Goal: Transaction & Acquisition: Book appointment/travel/reservation

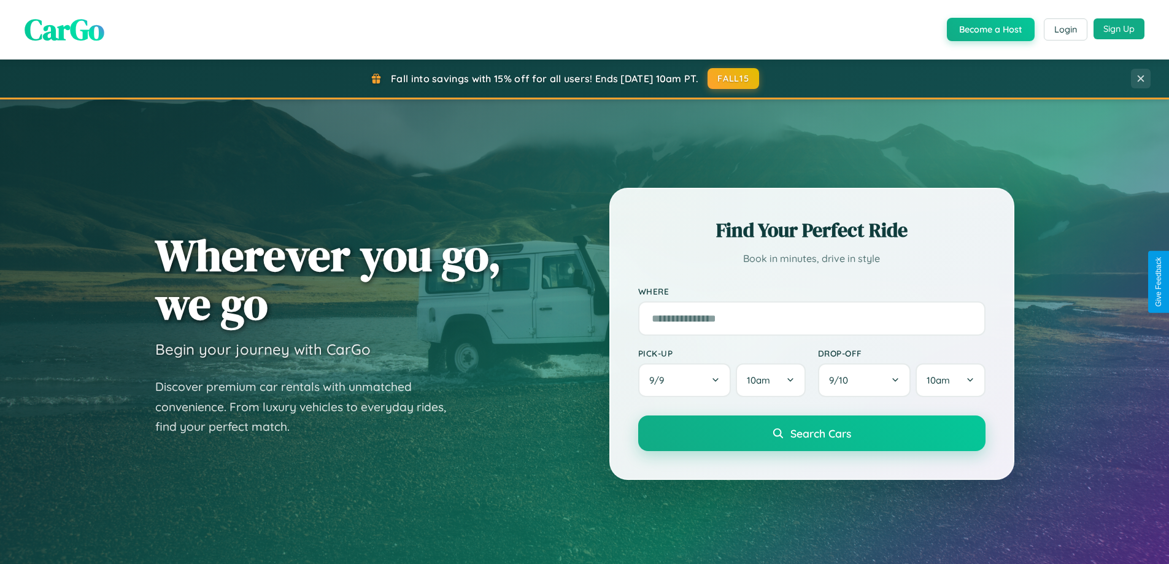
click at [1119, 29] on button "Sign Up" at bounding box center [1119, 28] width 51 height 21
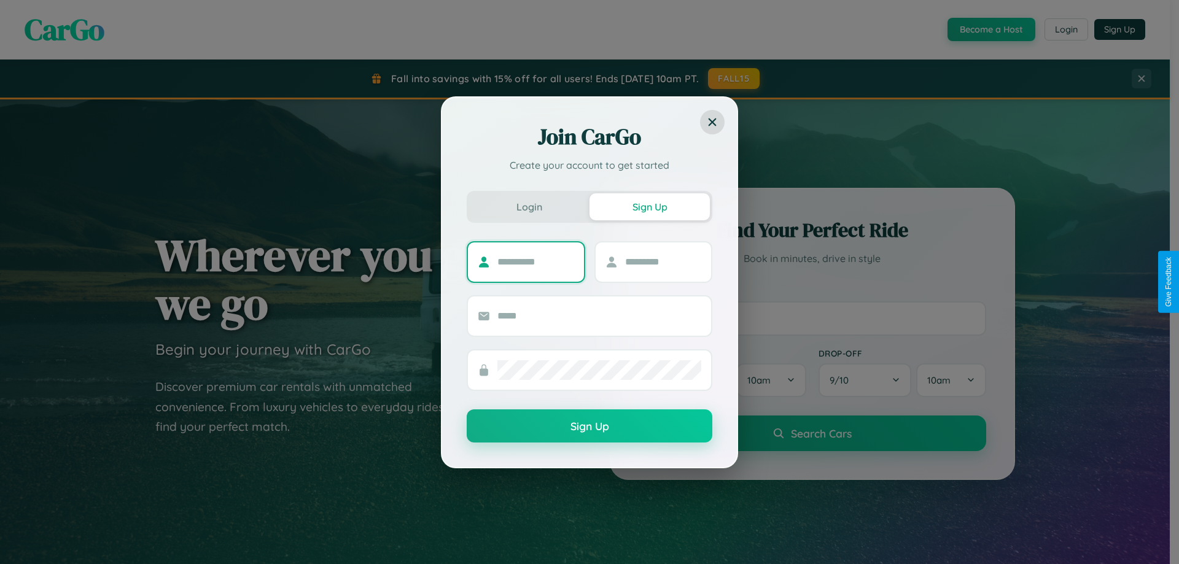
click at [535, 261] on input "text" at bounding box center [535, 262] width 77 height 20
type input "******"
click at [662, 261] on input "text" at bounding box center [663, 262] width 77 height 20
type input "******"
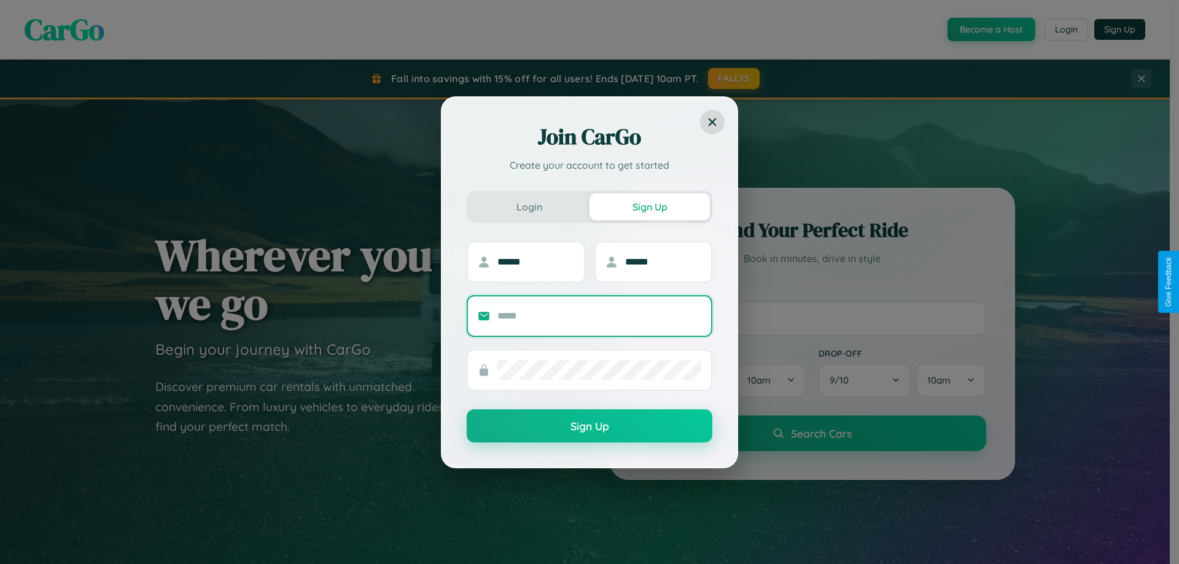
click at [599, 316] on input "text" at bounding box center [599, 316] width 204 height 20
type input "**********"
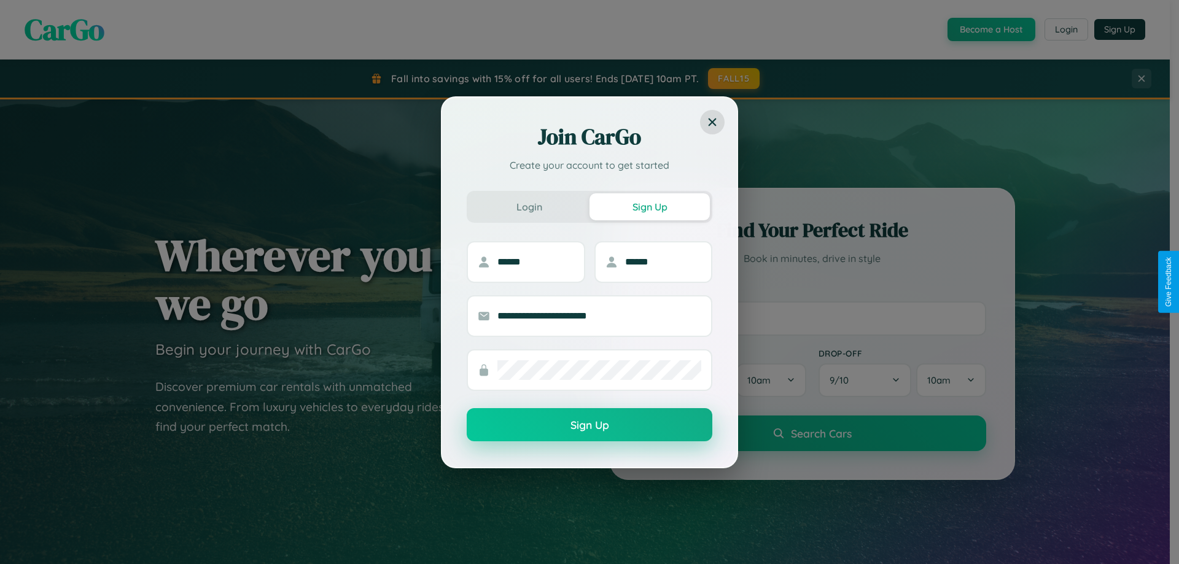
click at [589, 425] on button "Sign Up" at bounding box center [590, 424] width 246 height 33
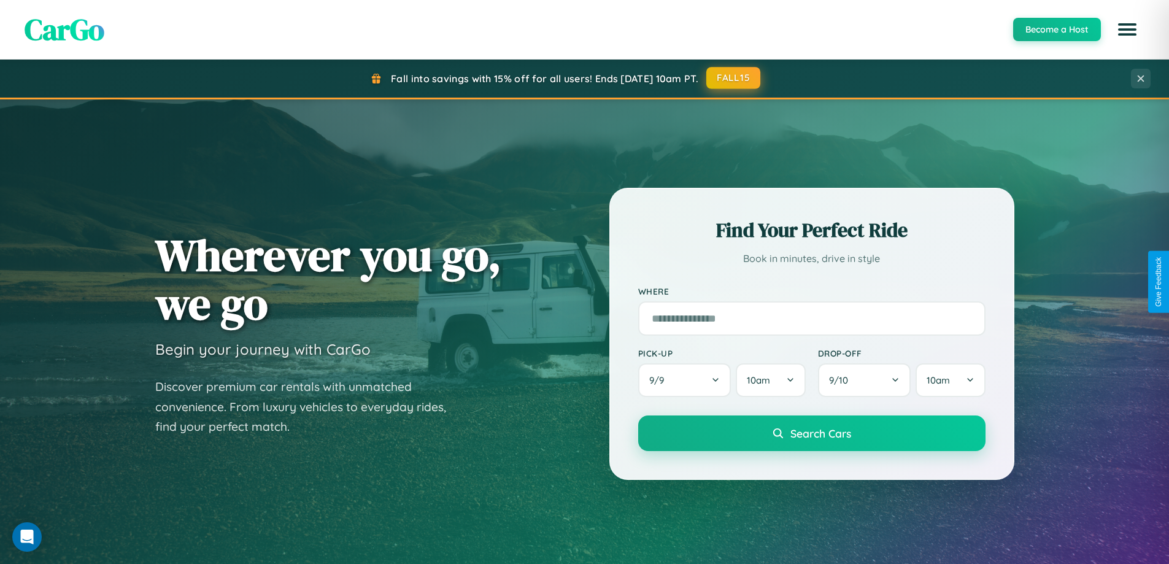
click at [734, 78] on button "FALL15" at bounding box center [734, 78] width 54 height 22
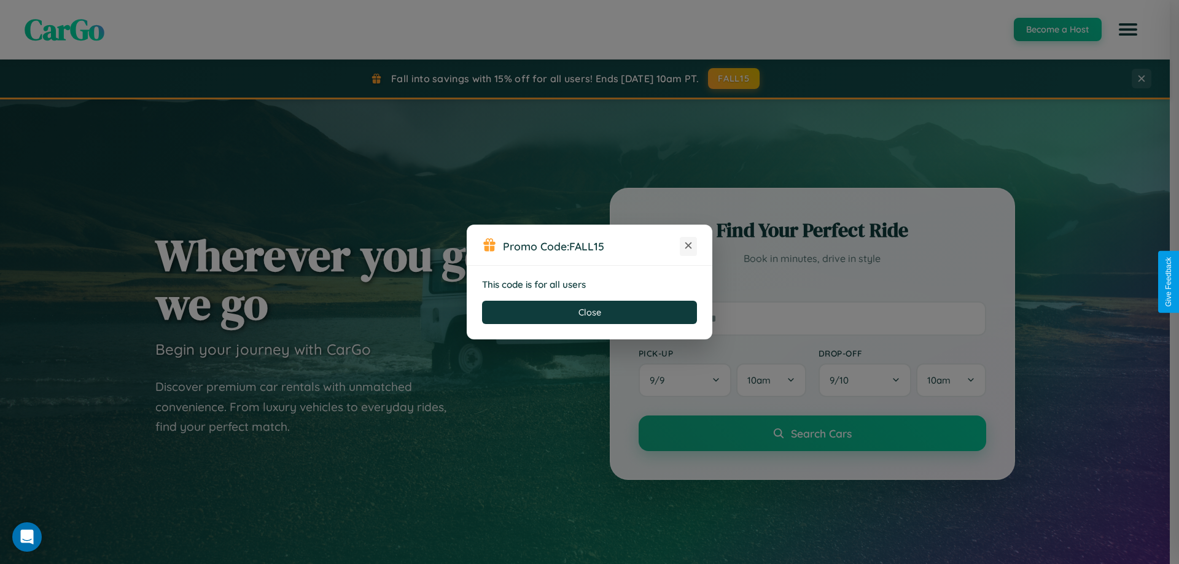
click at [688, 246] on icon at bounding box center [688, 245] width 12 height 12
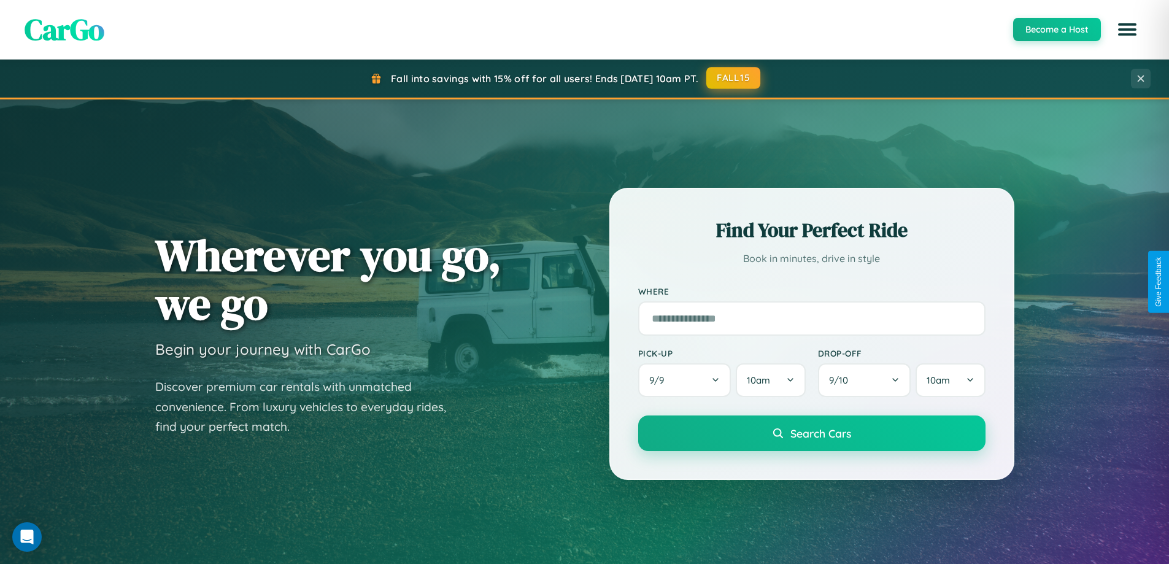
click at [734, 79] on button "FALL15" at bounding box center [734, 78] width 54 height 22
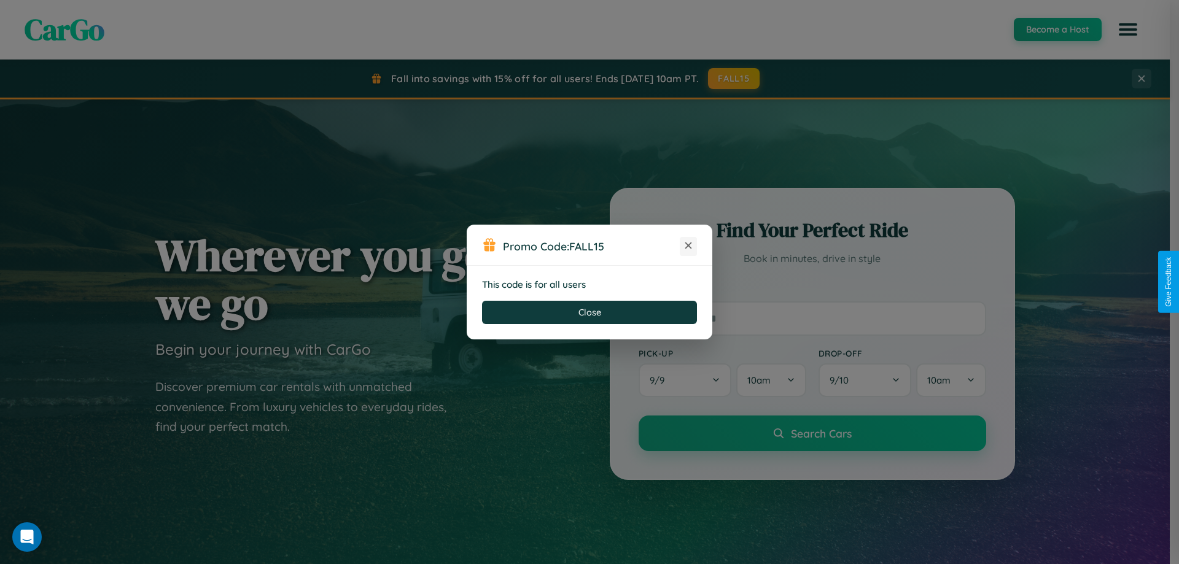
click at [688, 246] on icon at bounding box center [688, 245] width 12 height 12
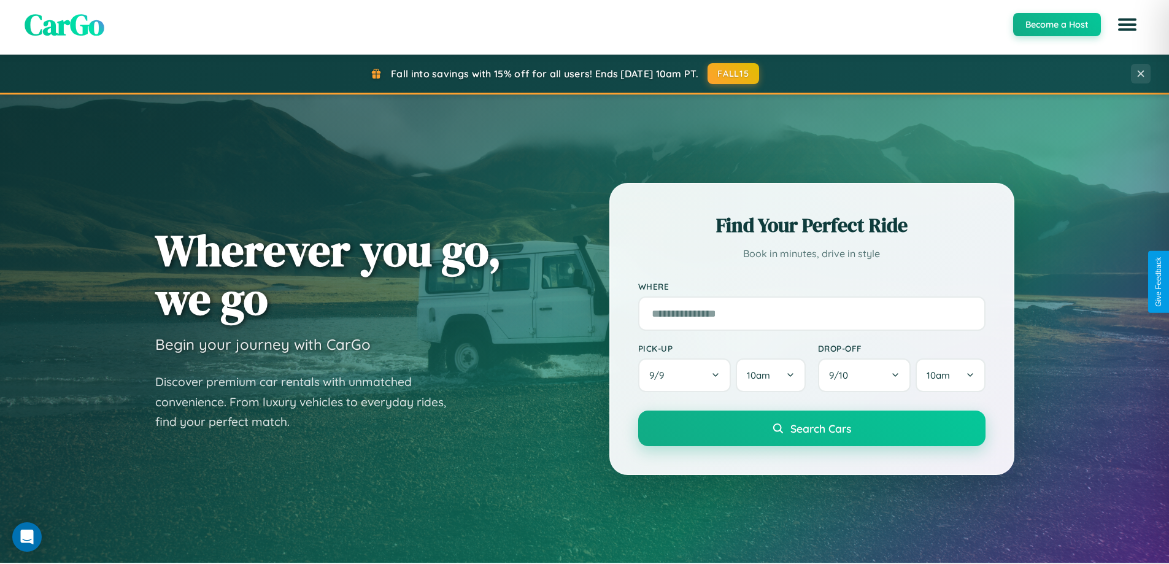
scroll to position [529, 0]
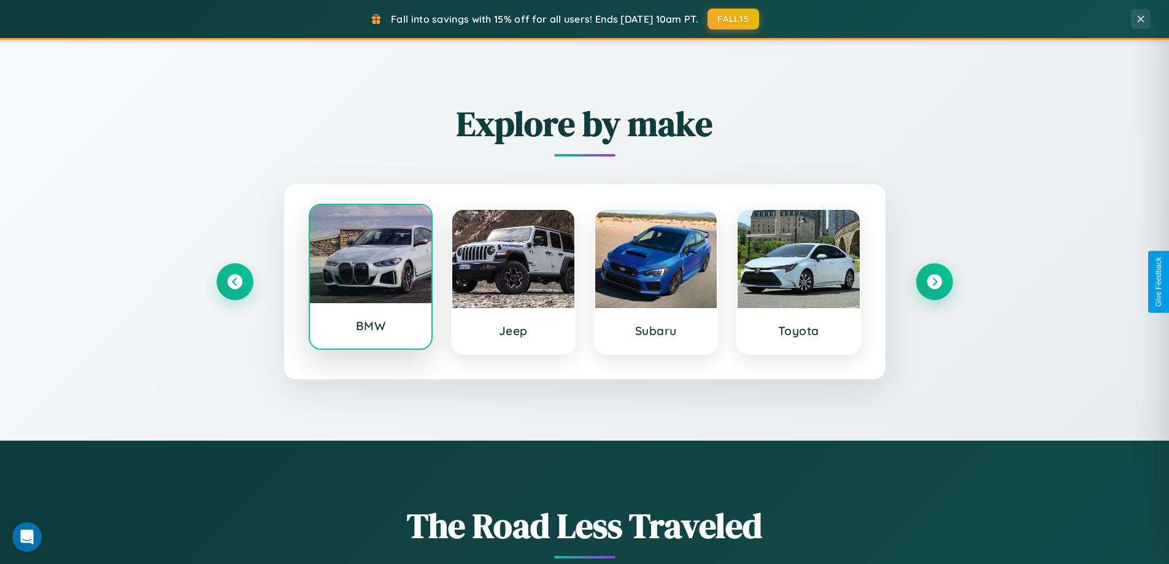
click at [370, 279] on div at bounding box center [371, 254] width 122 height 98
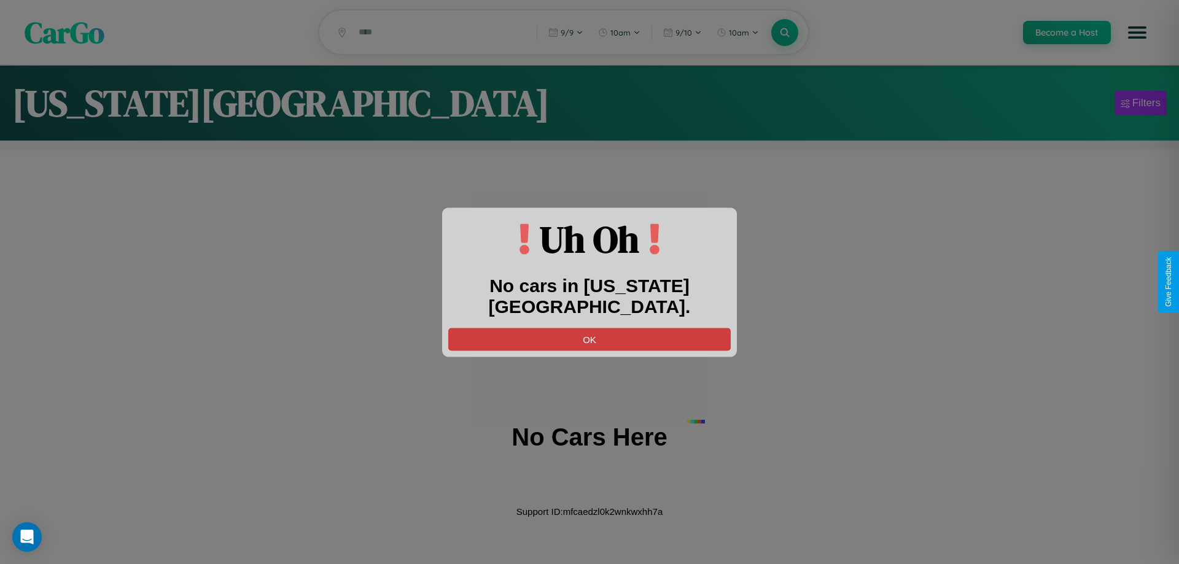
click at [589, 328] on button "OK" at bounding box center [589, 339] width 282 height 23
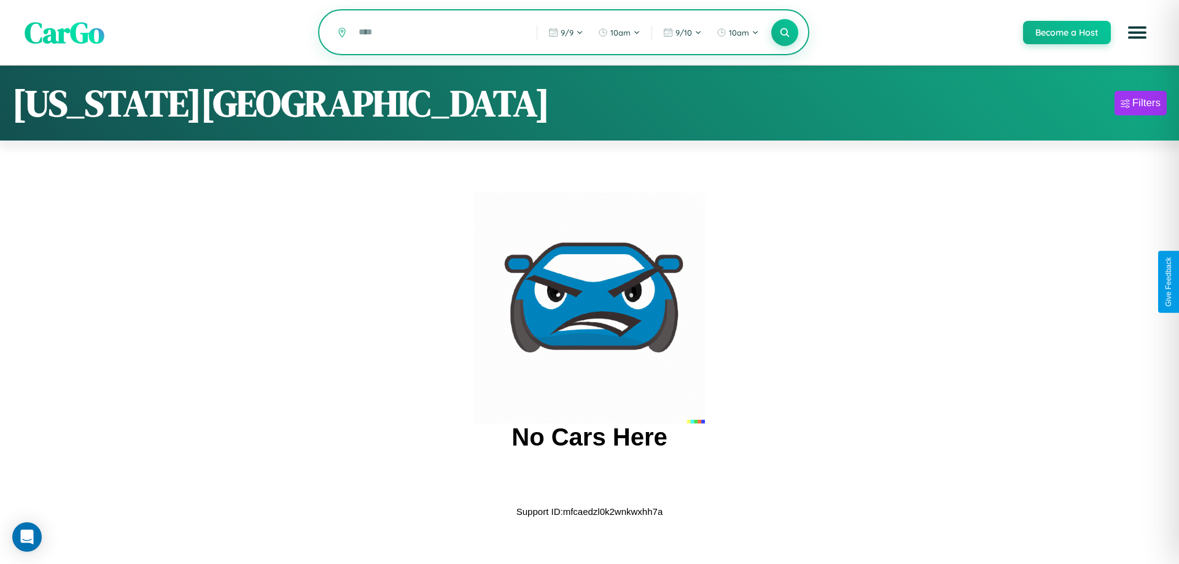
click at [438, 33] on input "text" at bounding box center [438, 31] width 172 height 21
type input "*"
type input "******"
click at [784, 33] on icon at bounding box center [784, 32] width 12 height 12
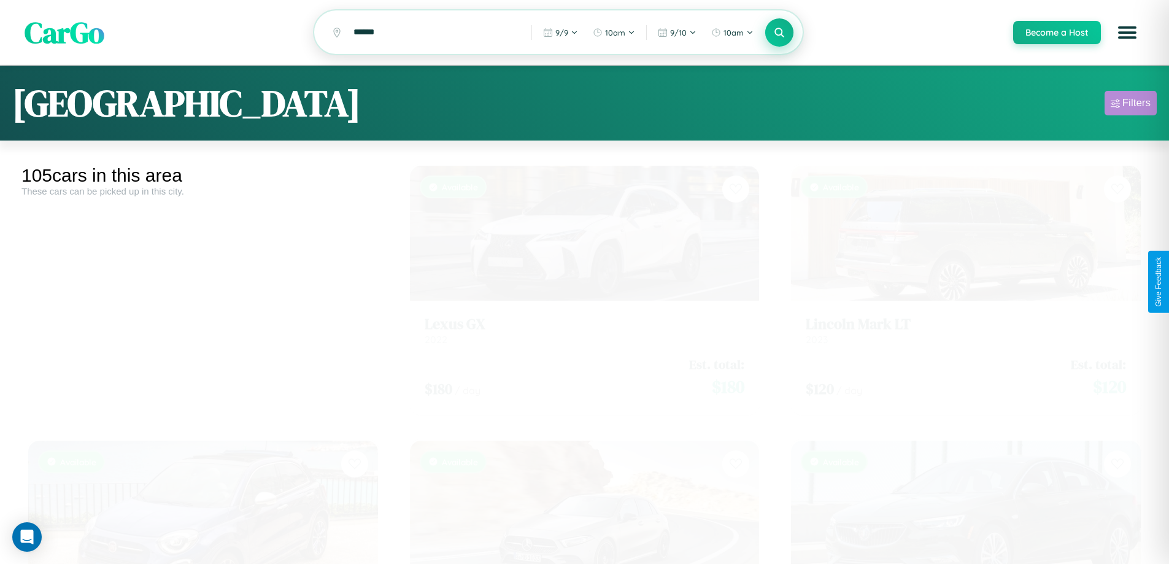
click at [1131, 105] on div "Filters" at bounding box center [1137, 103] width 28 height 12
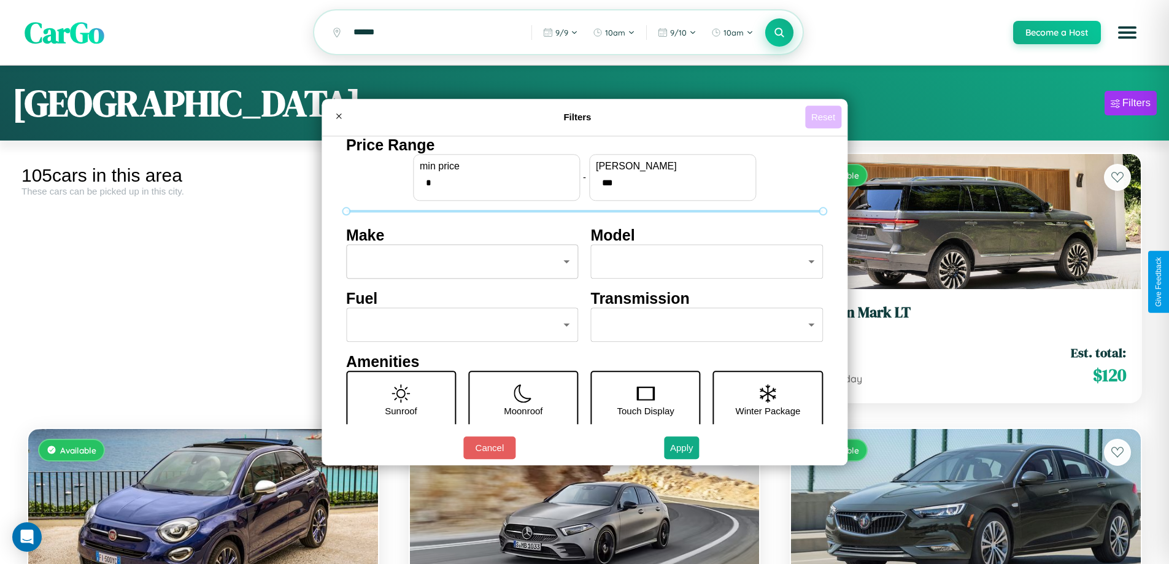
click at [825, 117] on button "Reset" at bounding box center [823, 117] width 36 height 23
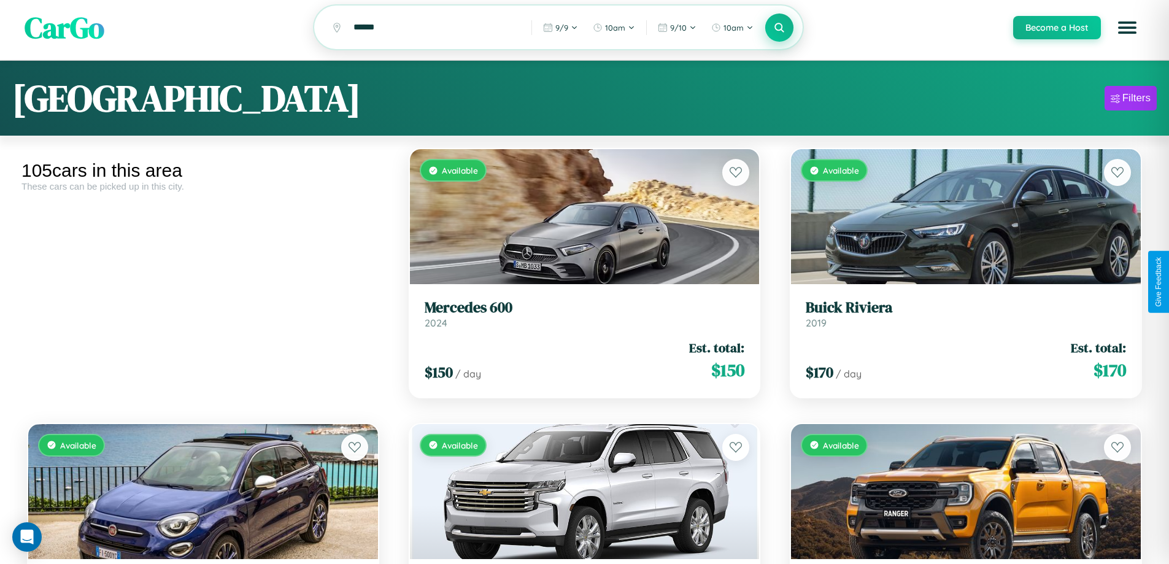
scroll to position [9441, 0]
